Goal: Transaction & Acquisition: Book appointment/travel/reservation

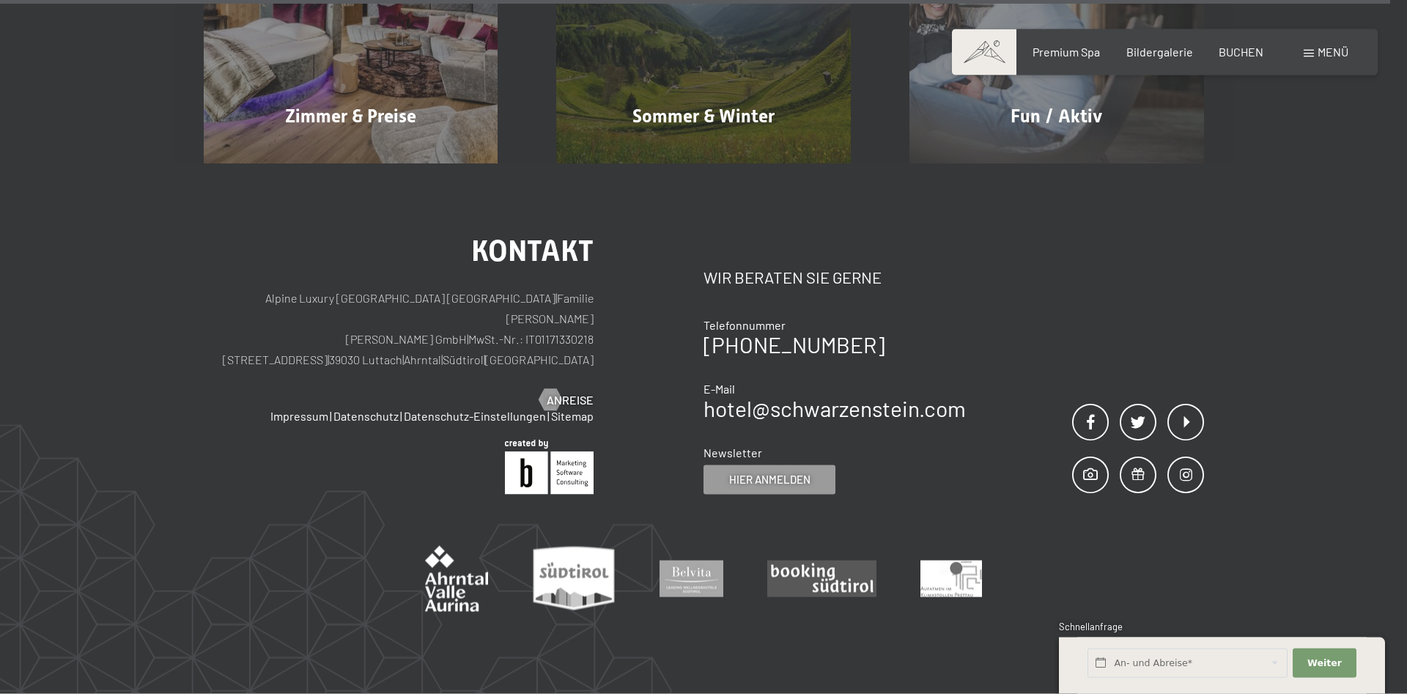
scroll to position [8548, 0]
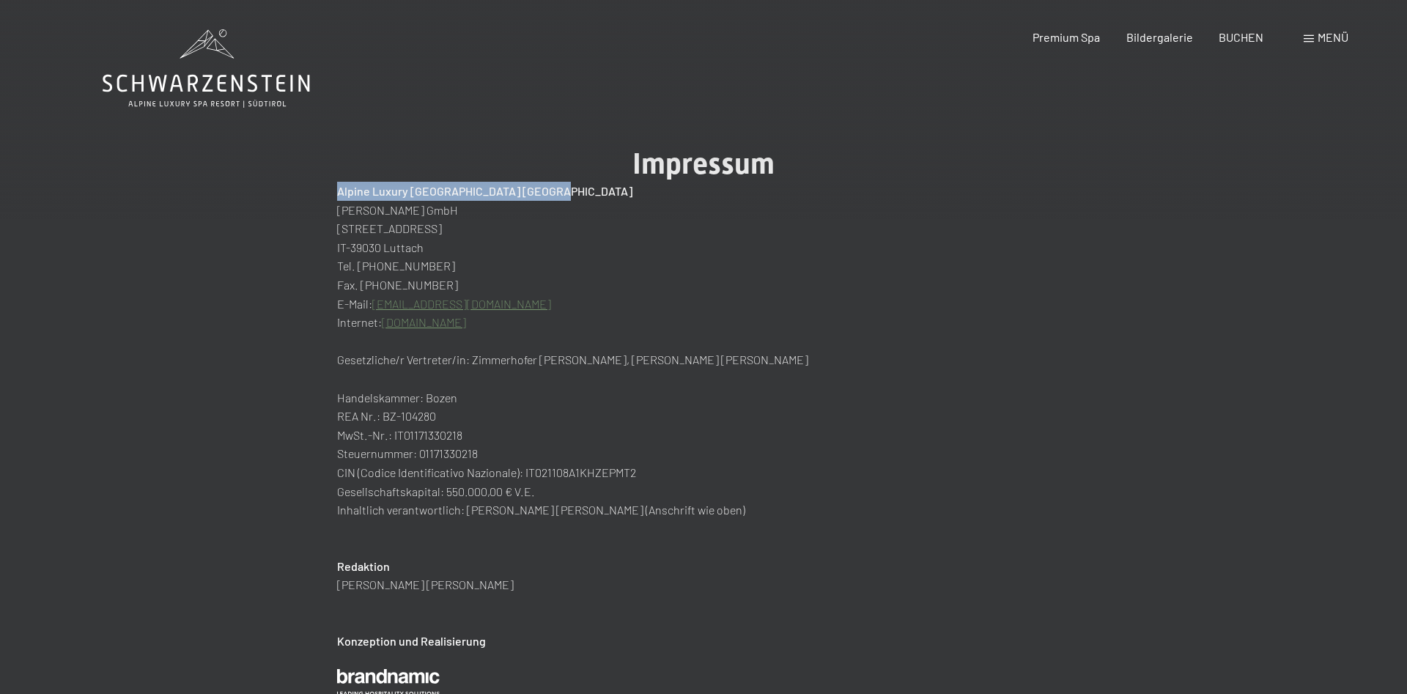
drag, startPoint x: 341, startPoint y: 191, endPoint x: 568, endPoint y: 191, distance: 227.1
click at [568, 191] on h2 "Alpine Luxury [GEOGRAPHIC_DATA] [GEOGRAPHIC_DATA]" at bounding box center [703, 191] width 733 height 19
copy h2 "Alpine Luxury [GEOGRAPHIC_DATA] [GEOGRAPHIC_DATA]"
drag, startPoint x: 340, startPoint y: 211, endPoint x: 473, endPoint y: 212, distance: 133.4
click at [473, 212] on p "[PERSON_NAME] GmbH" at bounding box center [703, 210] width 733 height 19
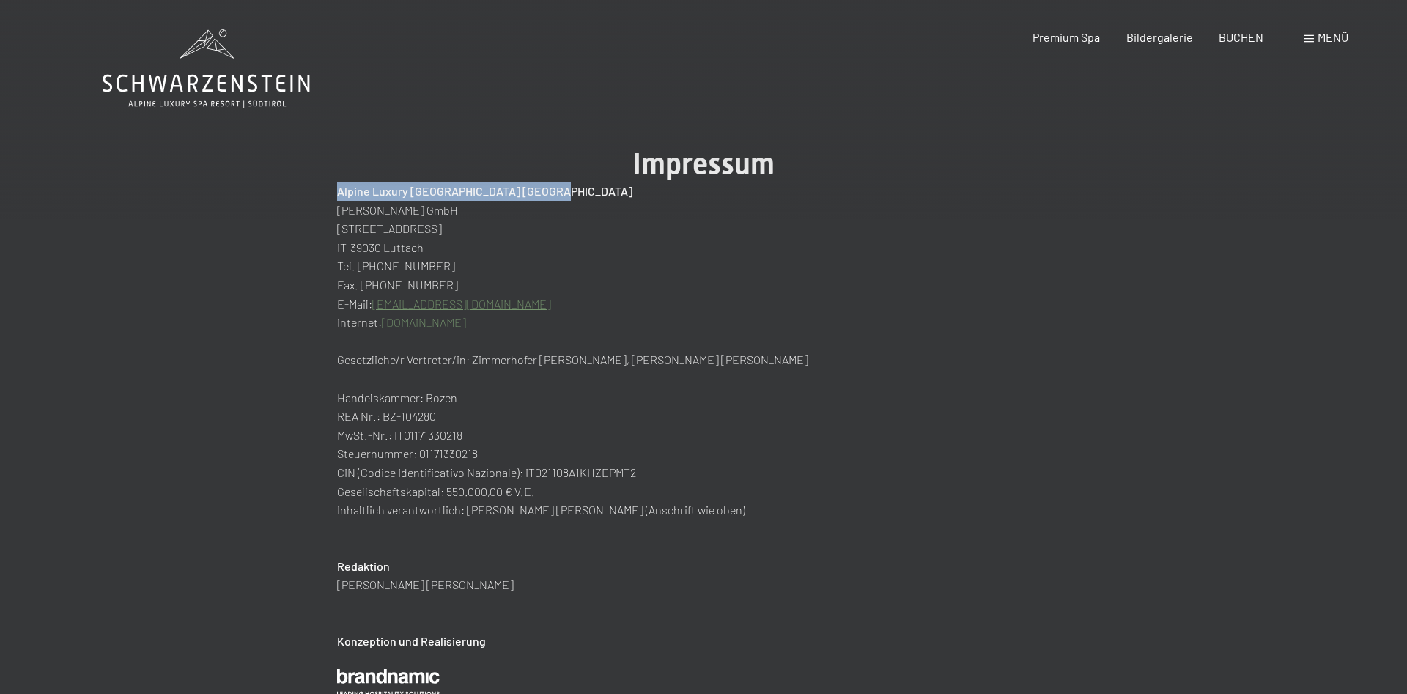
copy p "[PERSON_NAME] GmbH"
drag, startPoint x: 339, startPoint y: 227, endPoint x: 366, endPoint y: 227, distance: 26.4
click at [344, 227] on p "[STREET_ADDRESS]" at bounding box center [703, 228] width 733 height 19
drag, startPoint x: 366, startPoint y: 227, endPoint x: 401, endPoint y: 226, distance: 35.2
click at [402, 226] on p "[STREET_ADDRESS]" at bounding box center [703, 228] width 733 height 19
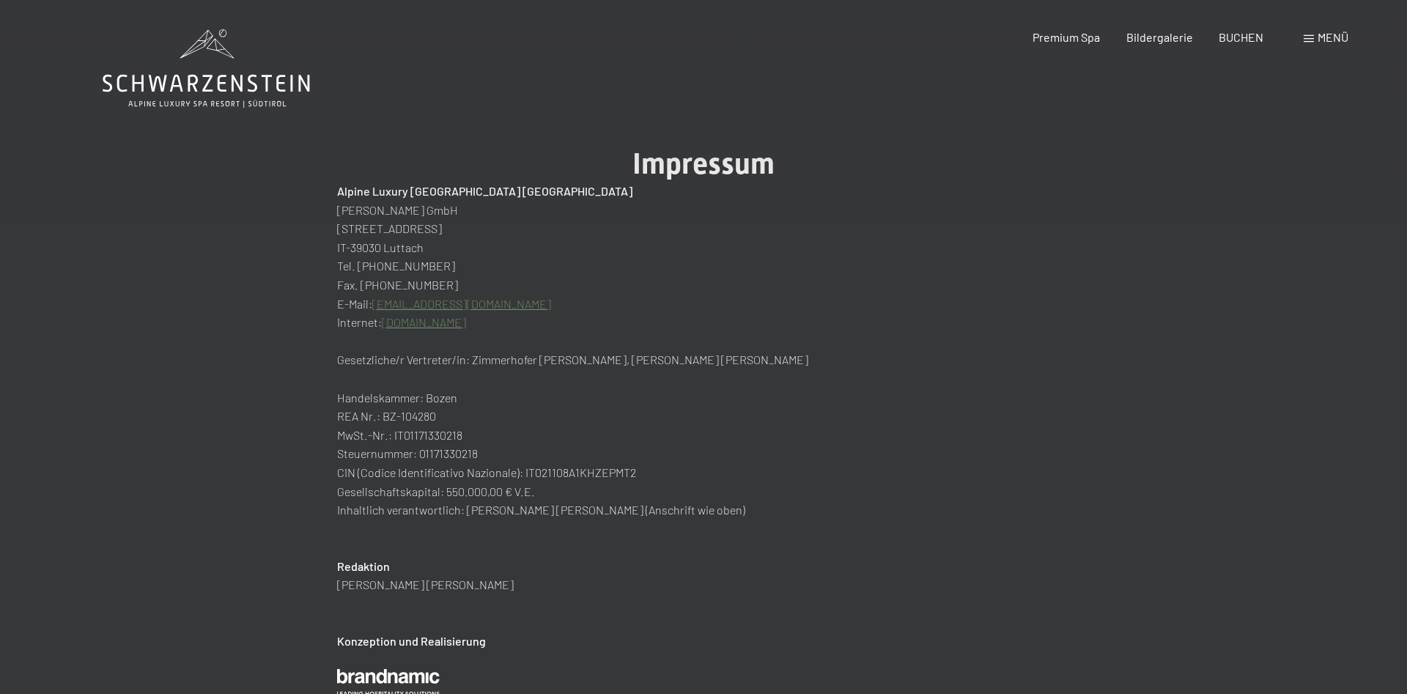
click at [339, 226] on p "[STREET_ADDRESS]" at bounding box center [703, 228] width 733 height 19
drag, startPoint x: 339, startPoint y: 226, endPoint x: 404, endPoint y: 224, distance: 65.2
click at [404, 224] on p "[STREET_ADDRESS]" at bounding box center [703, 228] width 733 height 19
copy p "[STREET_ADDRESS]"
click at [366, 248] on p "IT-39030 Luttach" at bounding box center [703, 247] width 733 height 19
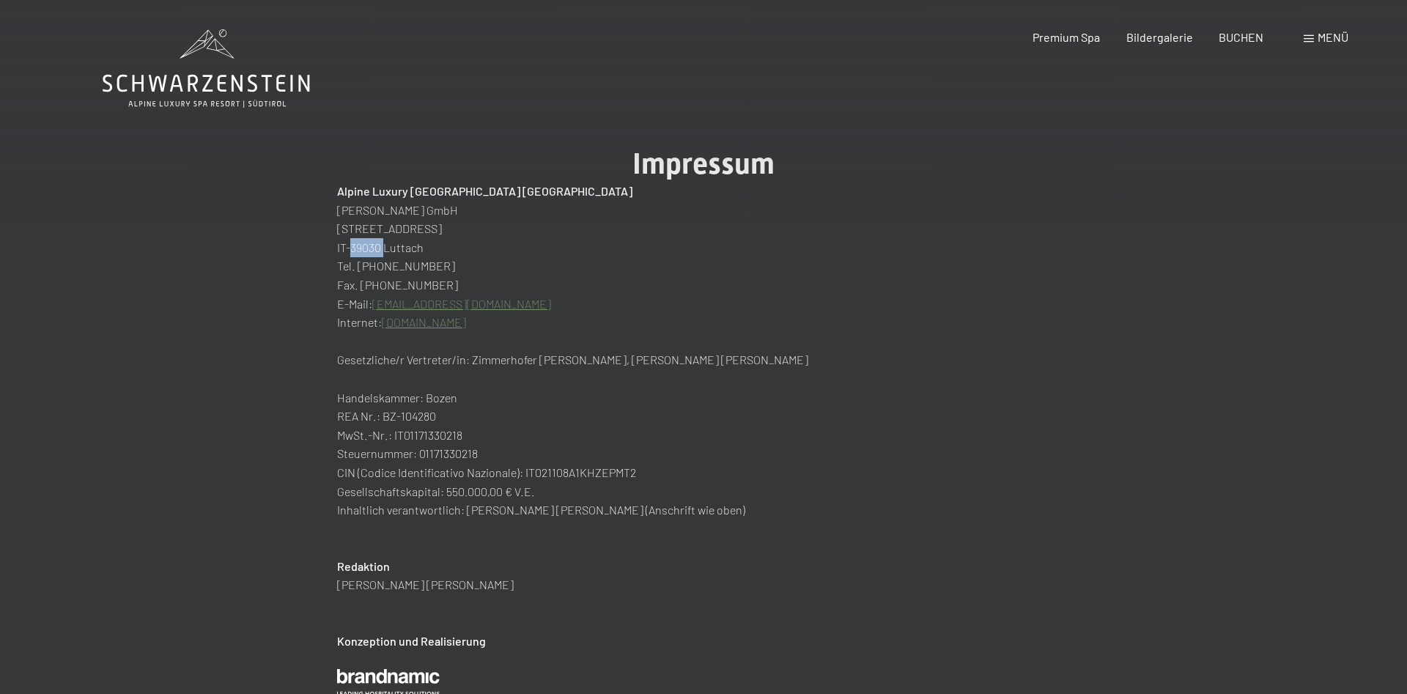
click at [366, 248] on p "IT-39030 Luttach" at bounding box center [703, 247] width 733 height 19
copy p "39030"
click at [407, 247] on p "IT-39030 Luttach" at bounding box center [703, 247] width 733 height 19
copy p "Luttach"
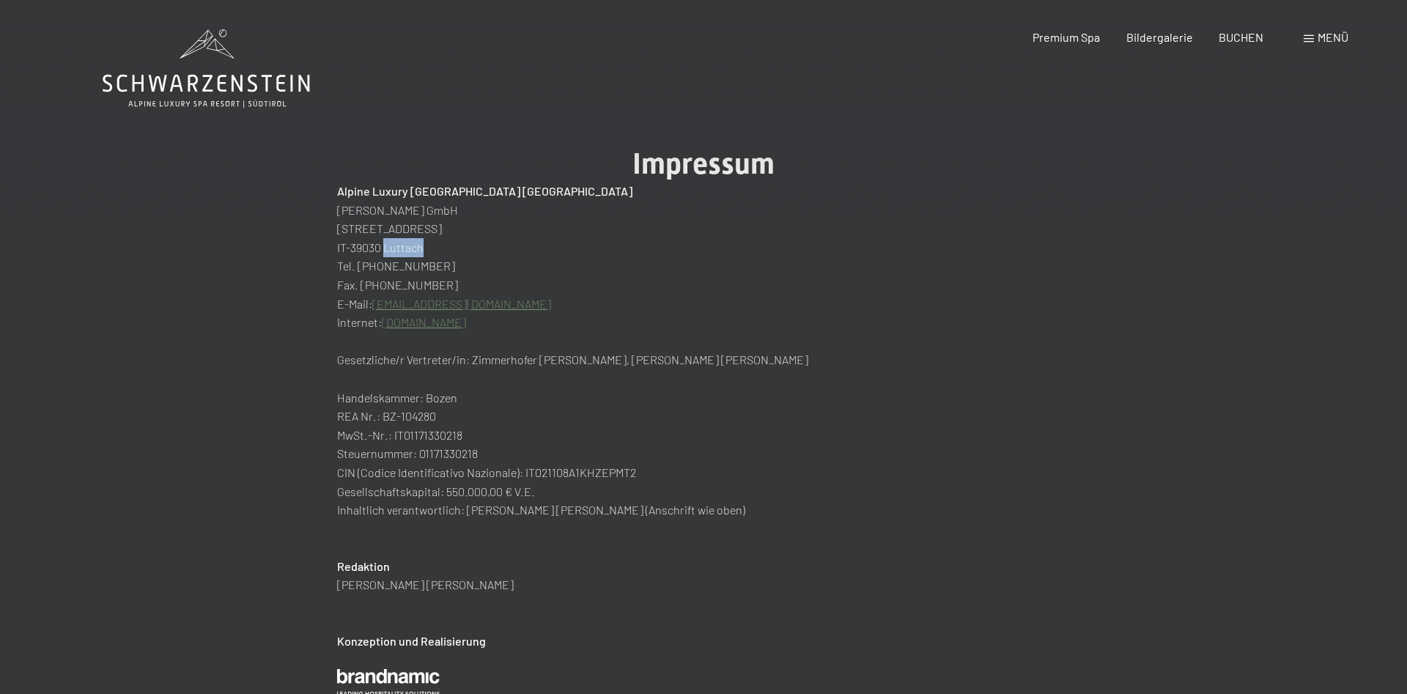
drag, startPoint x: 358, startPoint y: 265, endPoint x: 445, endPoint y: 265, distance: 87.2
click at [445, 265] on p "Tel. +39 0474 674 100" at bounding box center [703, 265] width 733 height 19
copy p "+39 0474 674 100"
drag, startPoint x: 526, startPoint y: 311, endPoint x: 375, endPoint y: 308, distance: 151.0
click at [375, 308] on p "E-Mail: hotel@schwarzenstein.com" at bounding box center [703, 304] width 733 height 19
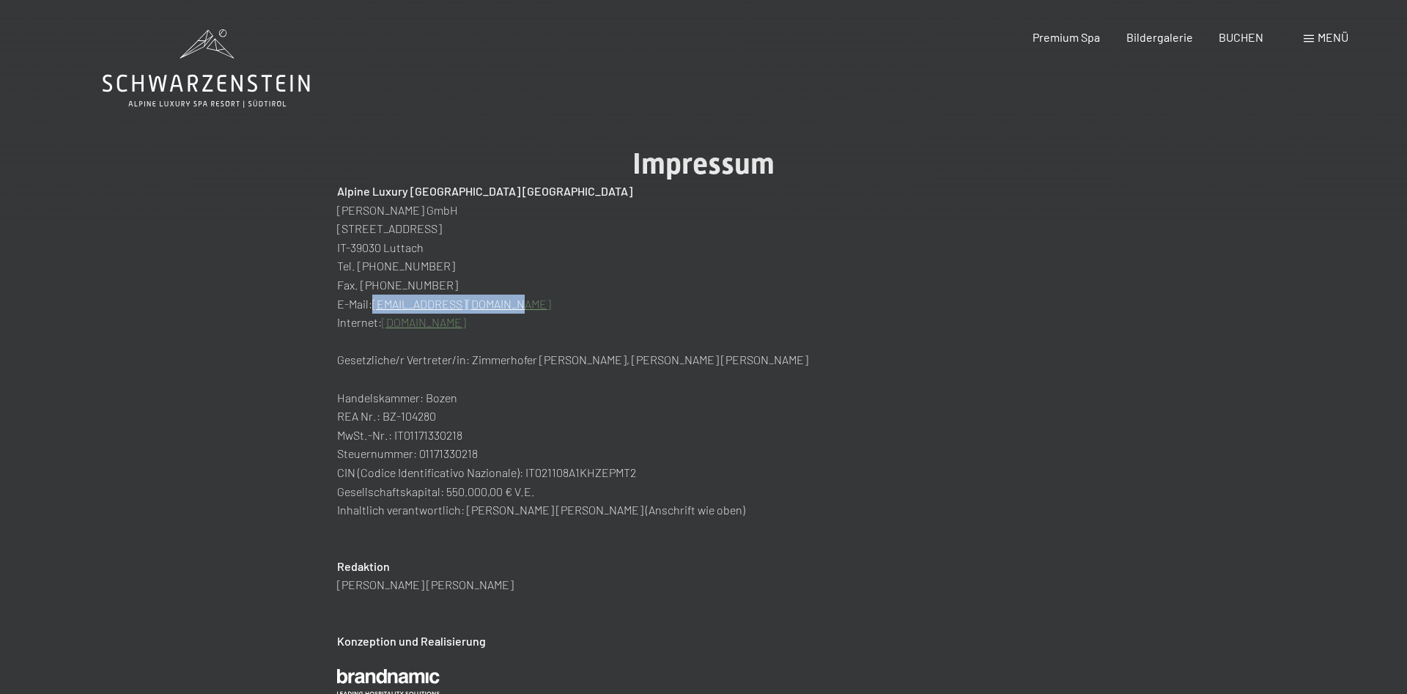
copy link "[EMAIL_ADDRESS][DOMAIN_NAME]"
drag, startPoint x: 522, startPoint y: 326, endPoint x: 499, endPoint y: 319, distance: 23.7
click at [385, 328] on p "Internet: www.schwarzenstein.com" at bounding box center [703, 322] width 733 height 19
copy link "www.schwarzenstein.com"
click at [1316, 38] on div "Menü" at bounding box center [1326, 37] width 45 height 16
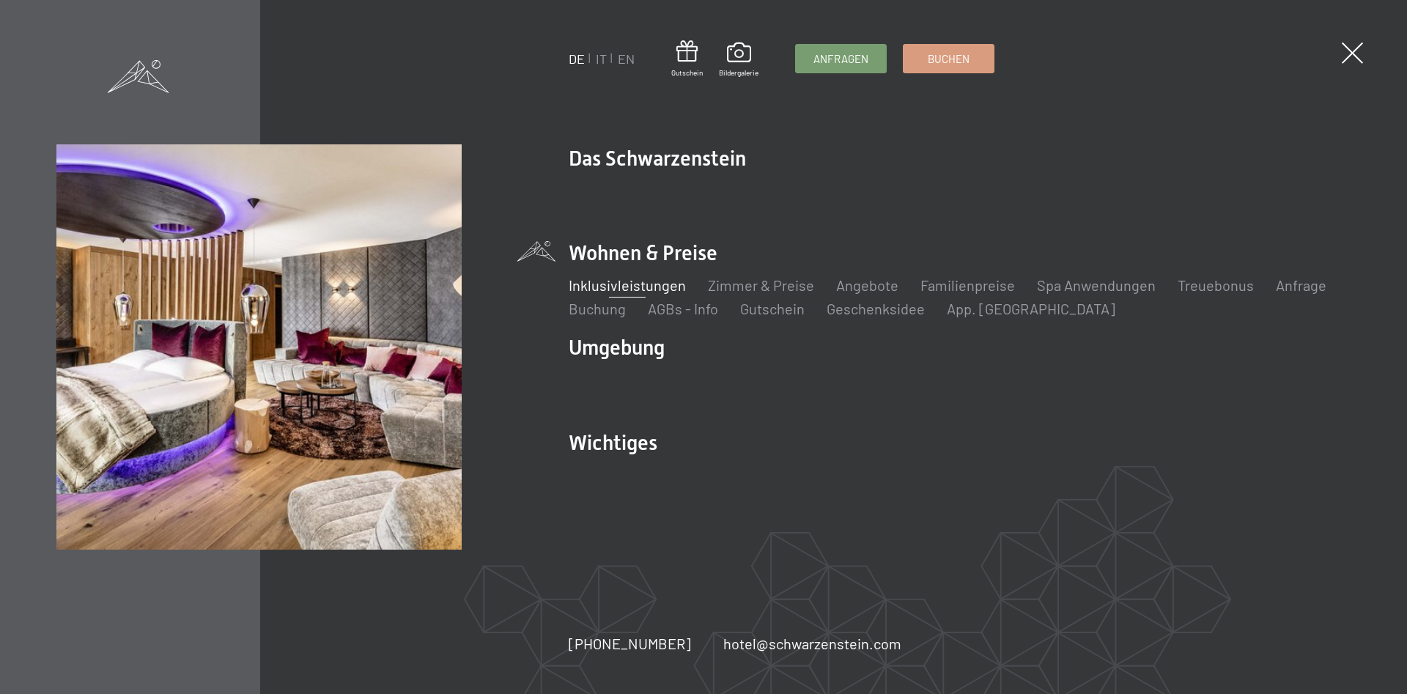
click at [632, 288] on link "Inklusivleistungen" at bounding box center [627, 285] width 117 height 18
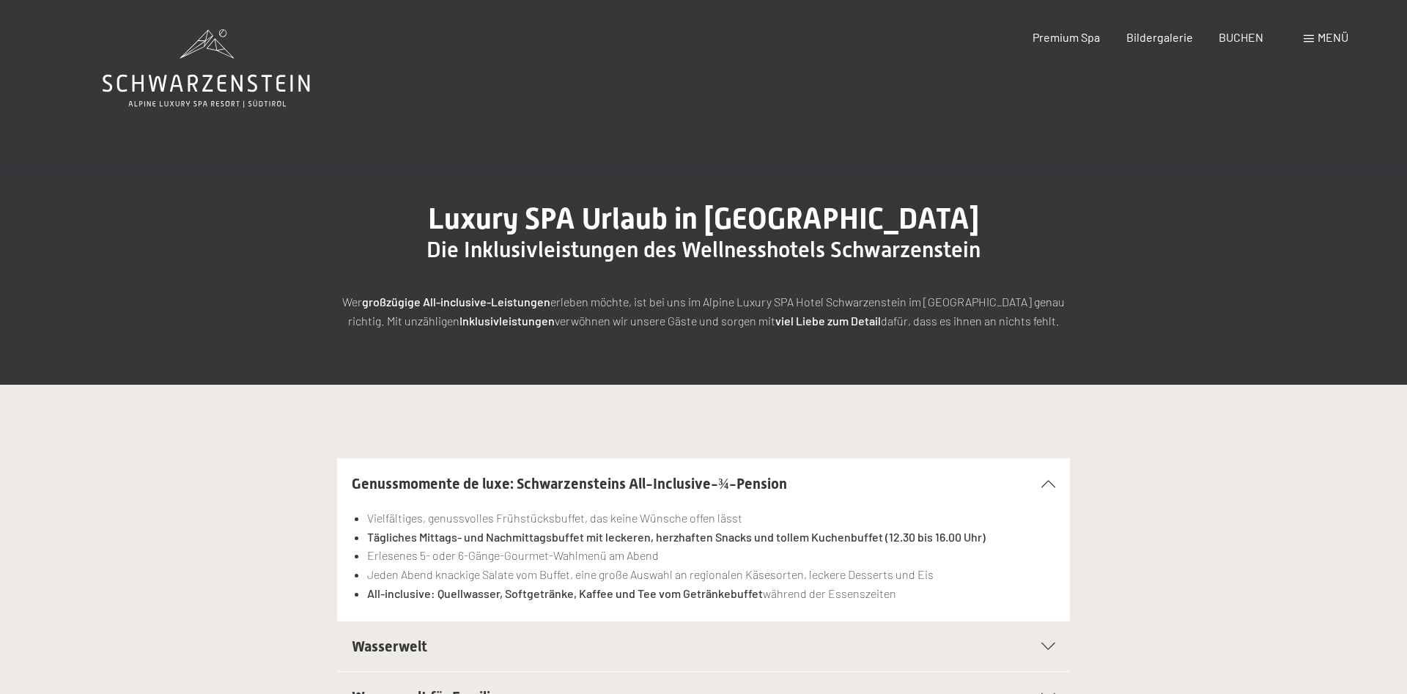
click at [1309, 38] on span at bounding box center [1309, 38] width 10 height 7
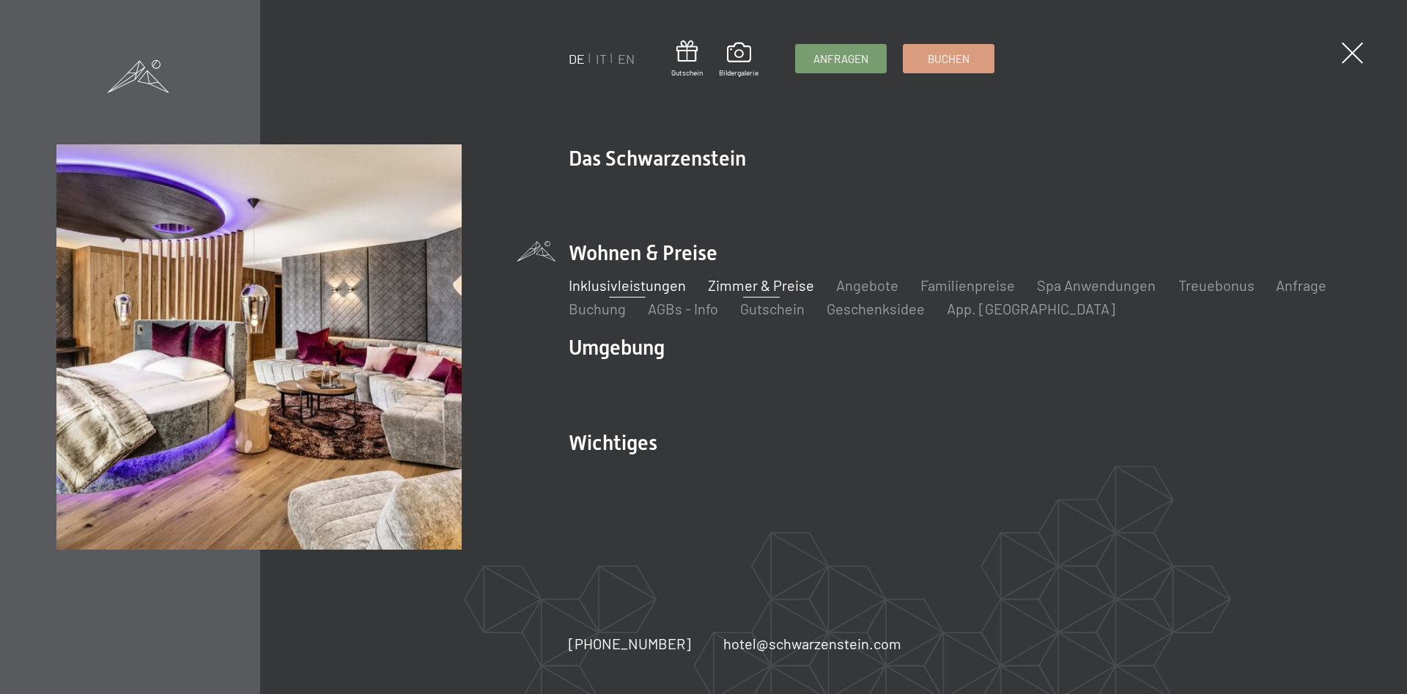
click at [728, 283] on link "Zimmer & Preise" at bounding box center [761, 285] width 106 height 18
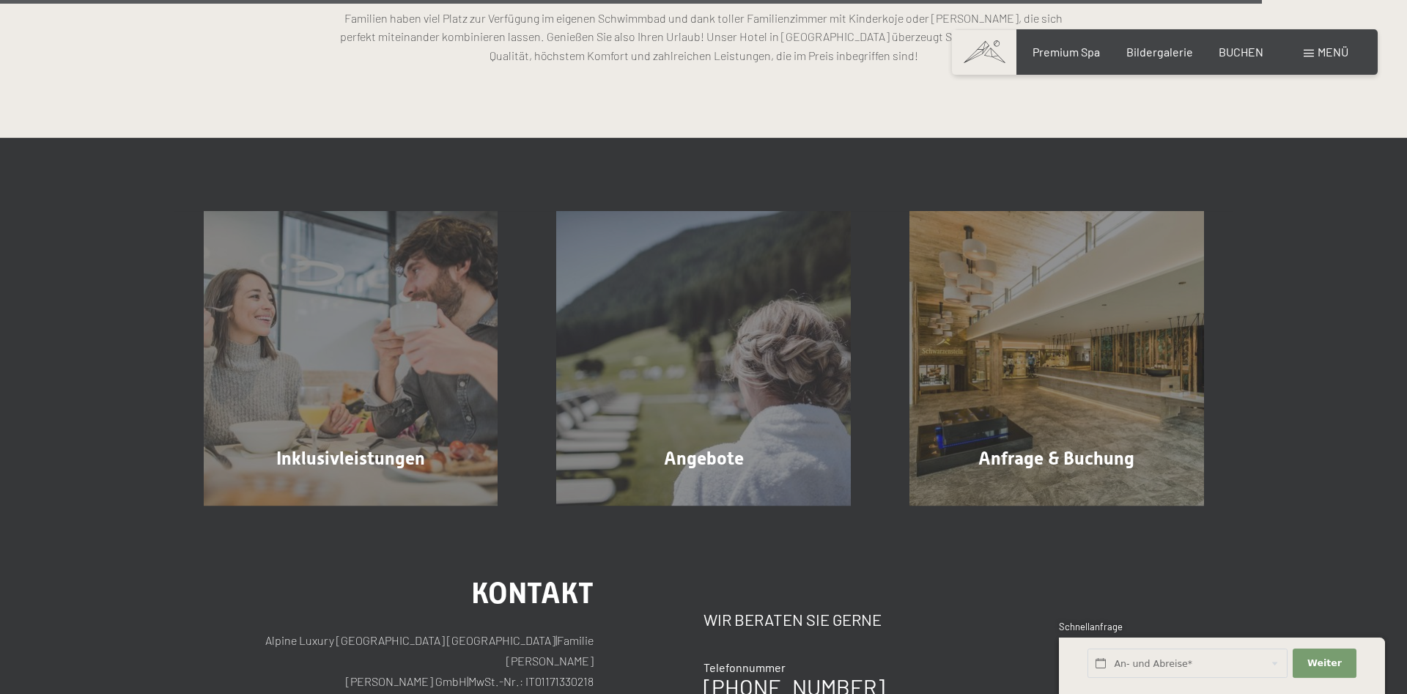
scroll to position [4260, 0]
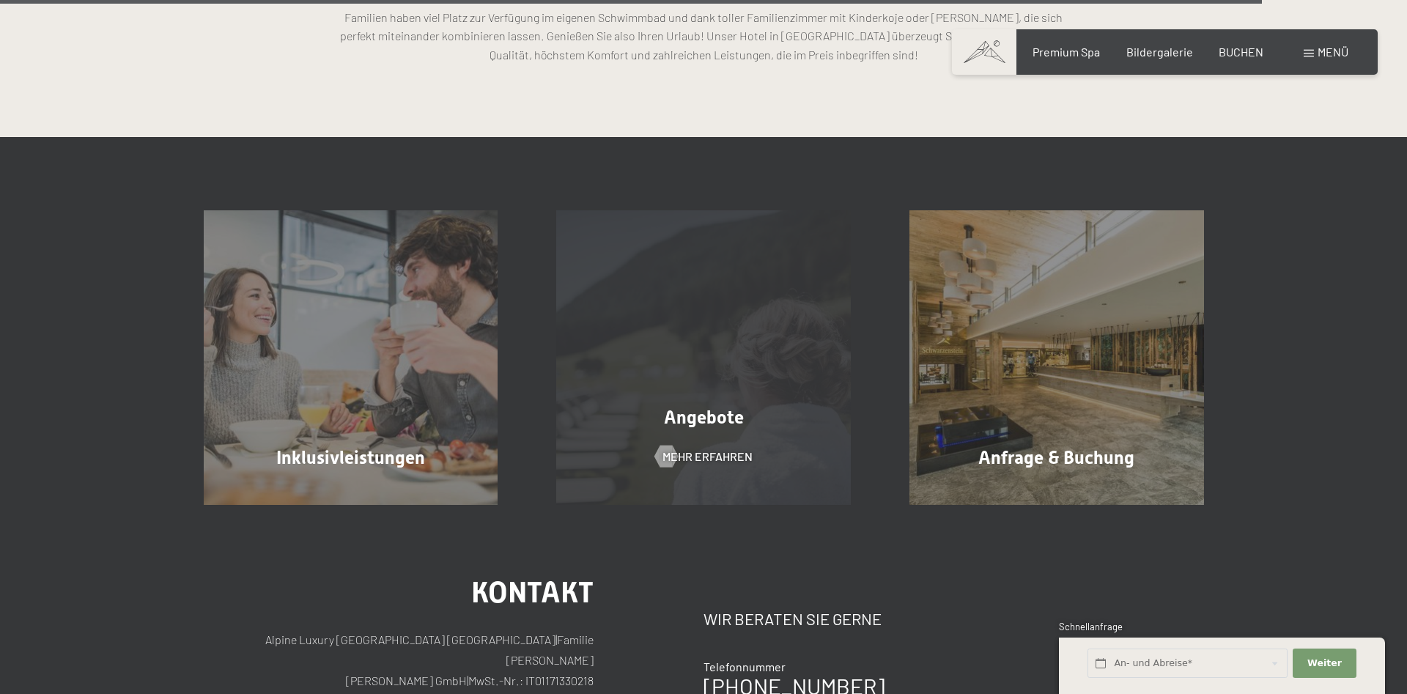
click at [697, 428] on div "Angebote" at bounding box center [703, 417] width 353 height 26
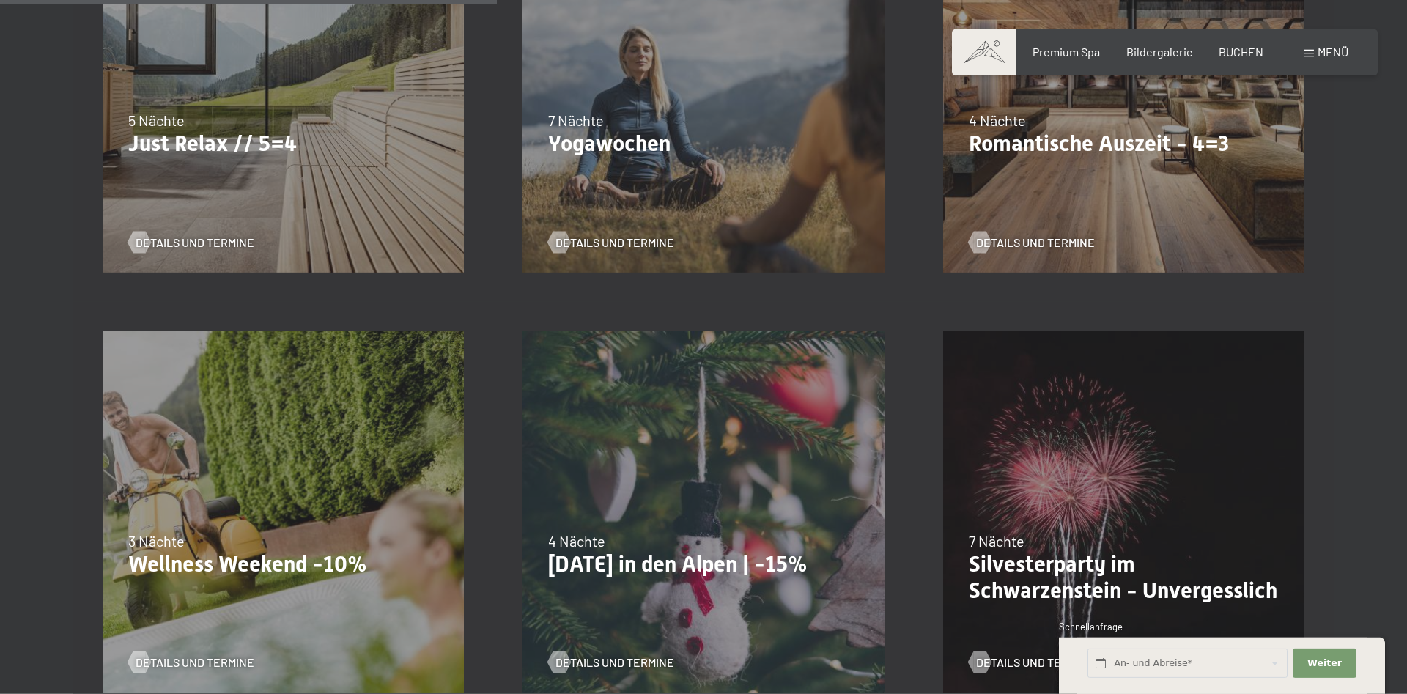
scroll to position [897, 0]
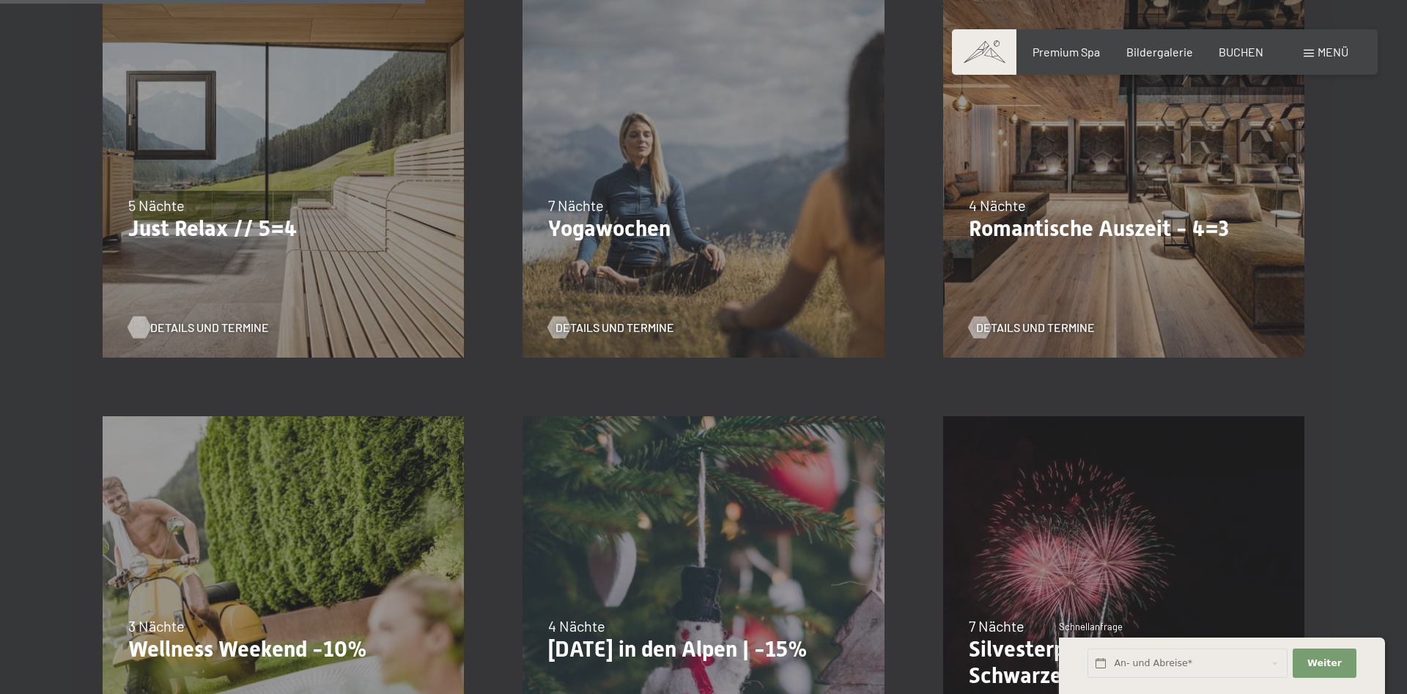
click at [219, 330] on span "Details und Termine" at bounding box center [209, 327] width 119 height 16
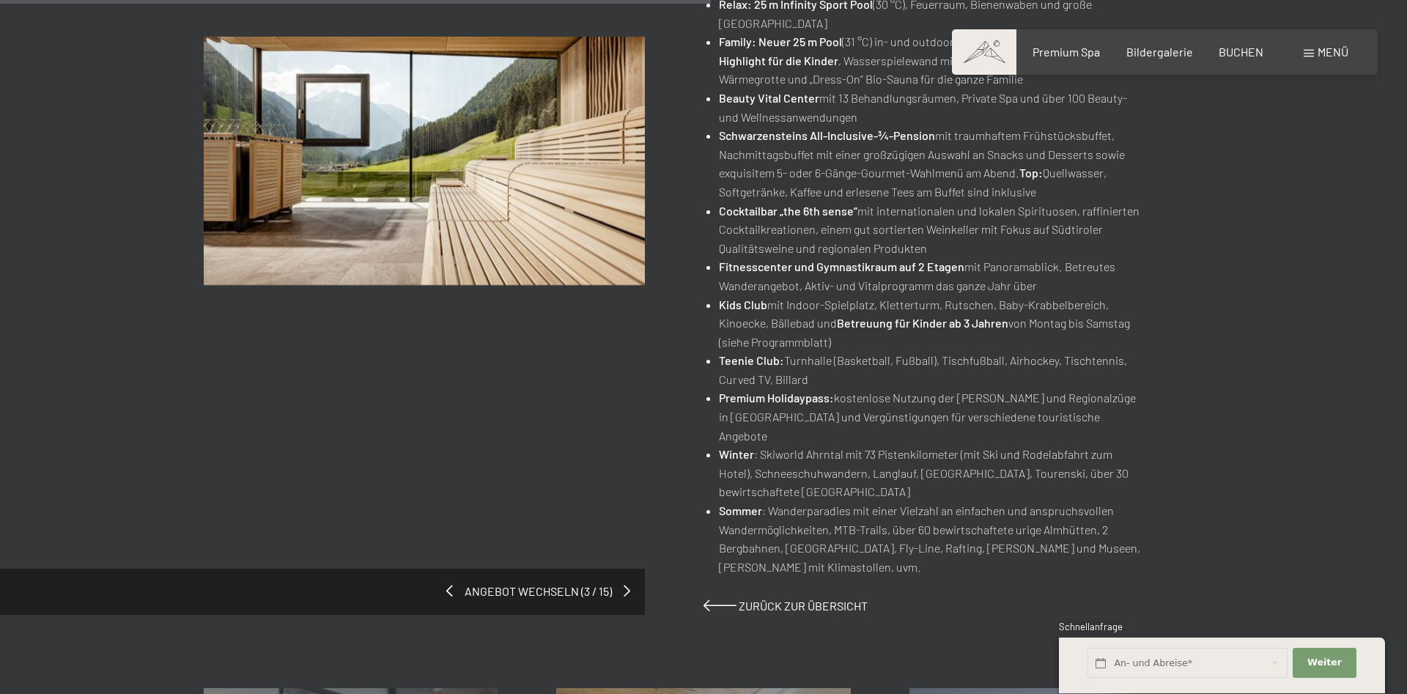
scroll to position [897, 0]
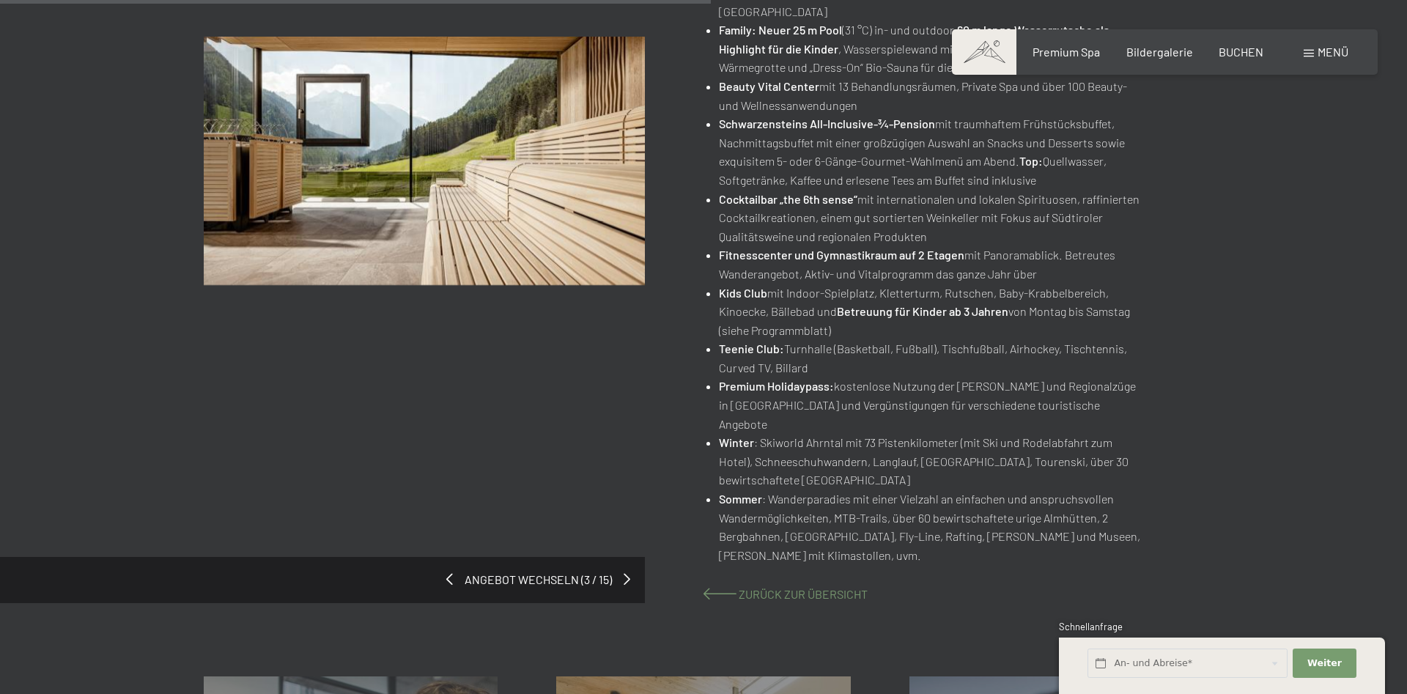
click at [803, 587] on span "Zurück zur Übersicht" at bounding box center [803, 594] width 129 height 14
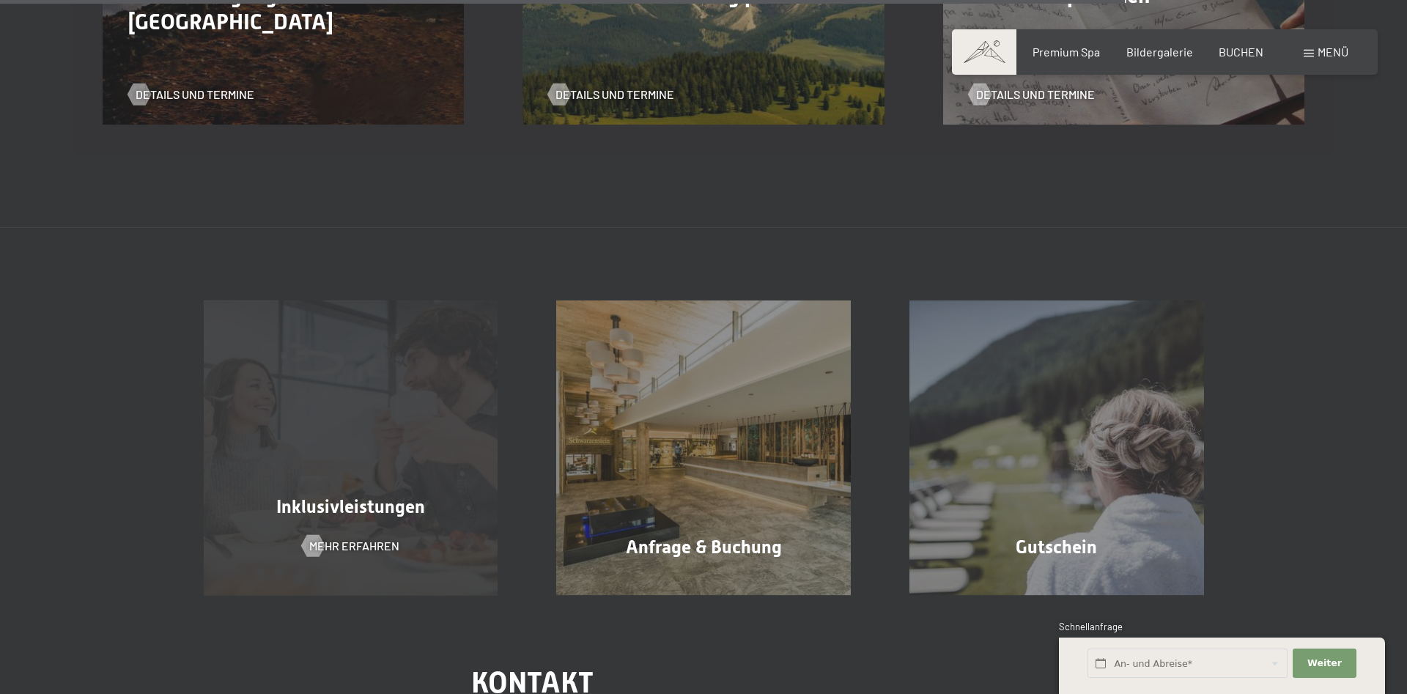
scroll to position [2392, 0]
click at [406, 505] on span "Inklusivleistungen" at bounding box center [350, 505] width 149 height 21
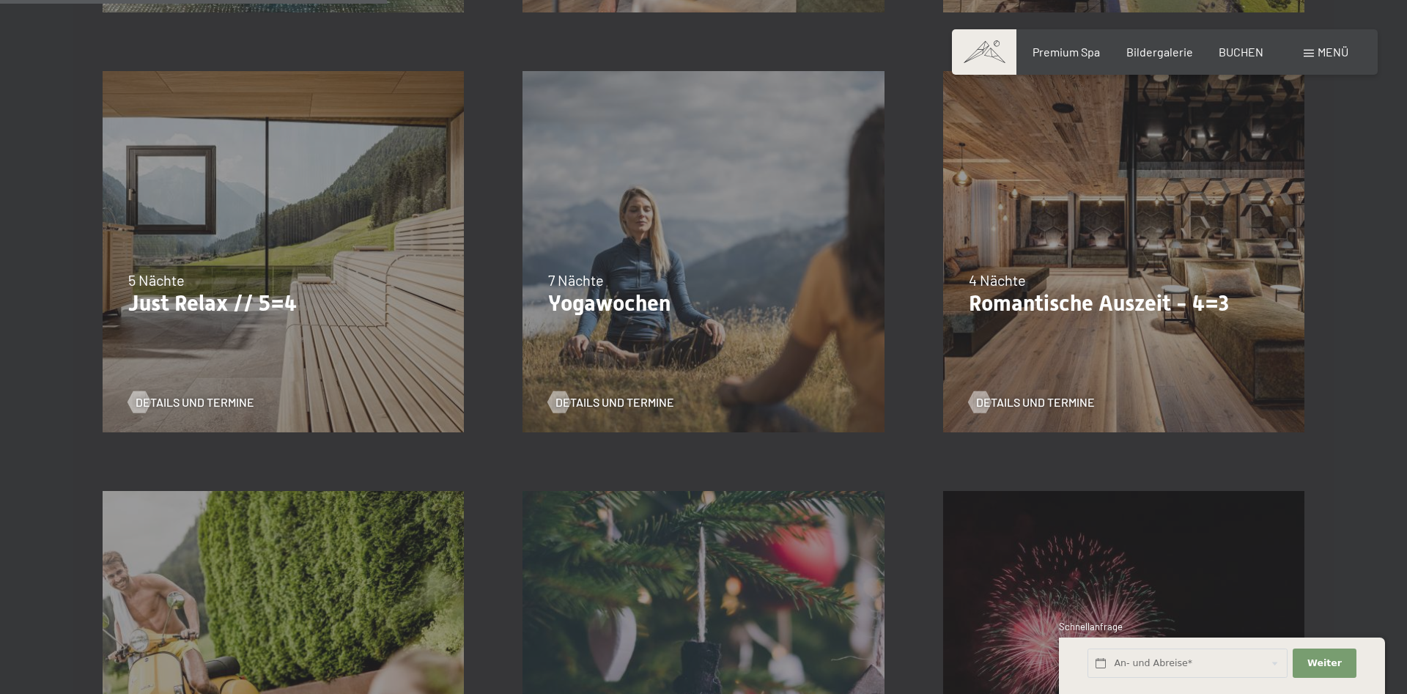
scroll to position [598, 0]
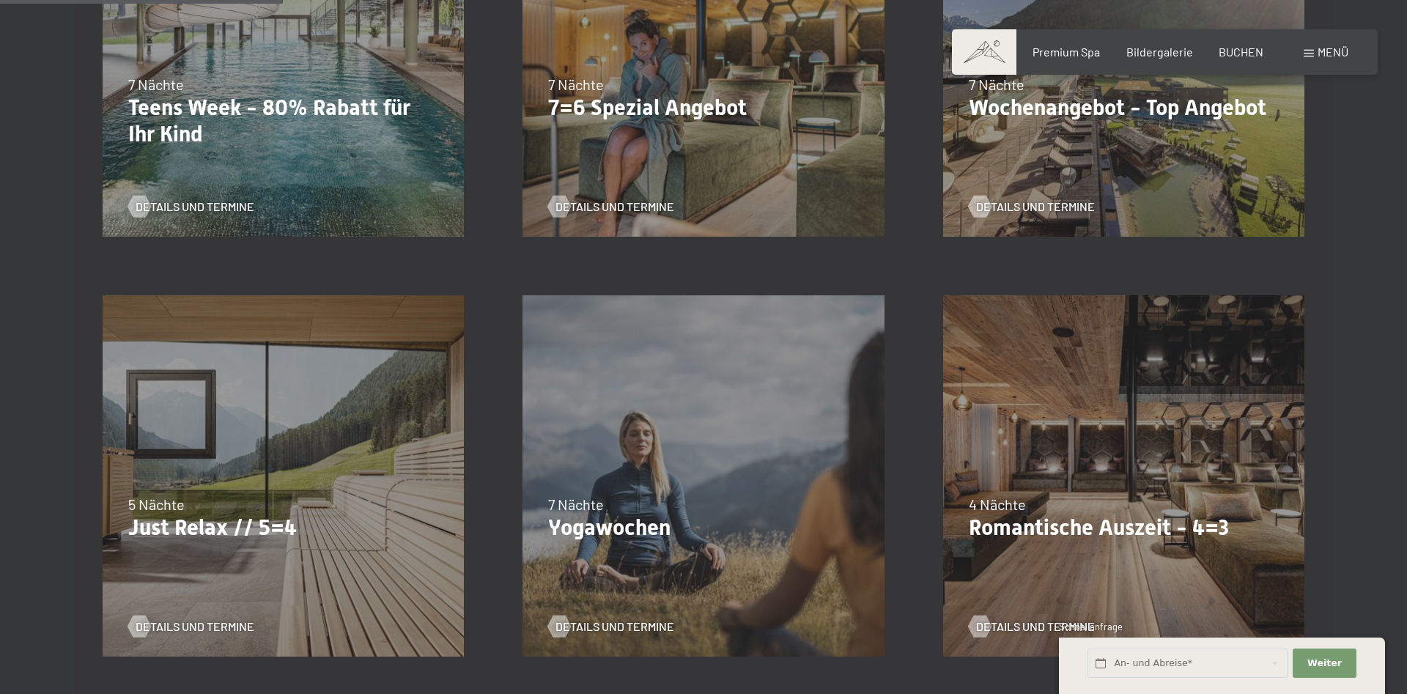
click at [265, 531] on p "Just Relax // 5=4" at bounding box center [283, 527] width 310 height 26
click at [207, 625] on span "Details und Termine" at bounding box center [209, 626] width 119 height 16
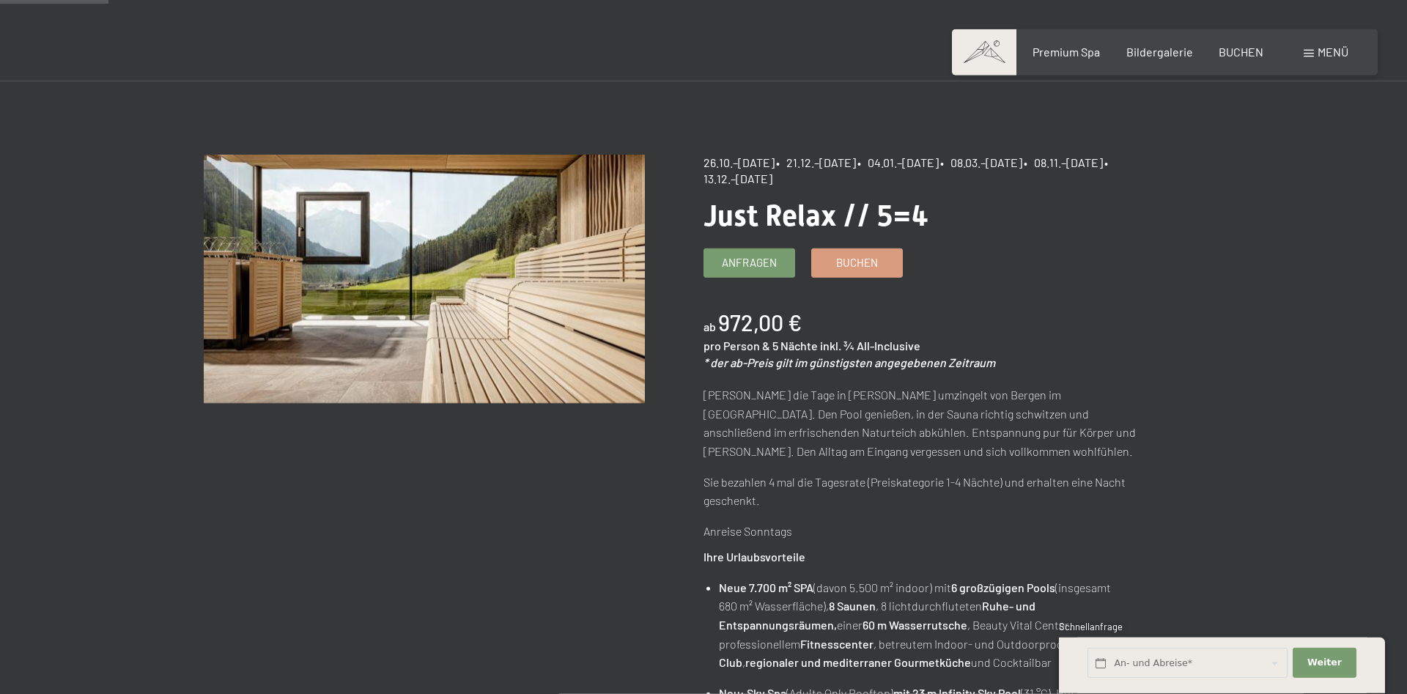
scroll to position [224, 0]
